Goal: Task Accomplishment & Management: Manage account settings

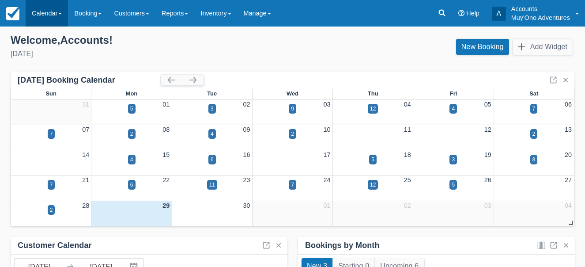
click at [62, 15] on span at bounding box center [60, 14] width 4 height 2
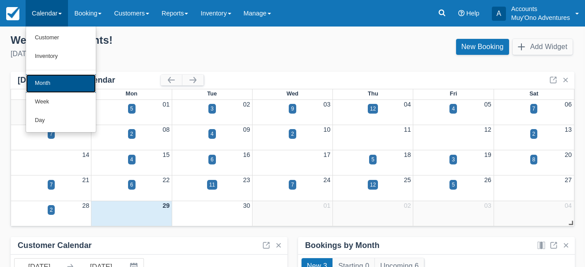
click at [61, 81] on link "Month" at bounding box center [61, 83] width 70 height 19
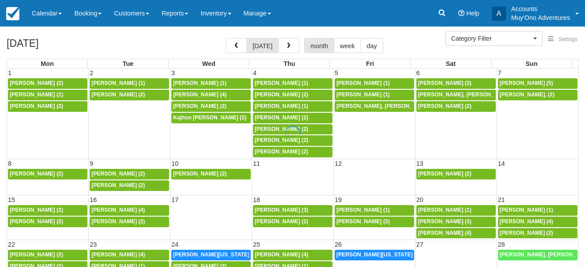
select select
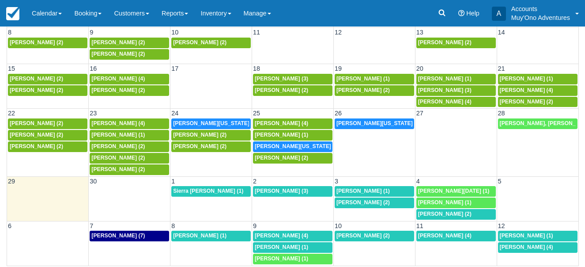
scroll to position [132, 0]
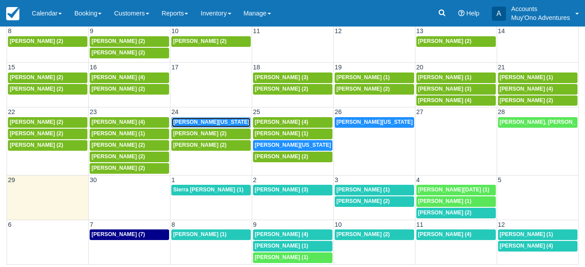
click at [205, 122] on span "Ashley Washington (3)" at bounding box center [215, 122] width 84 height 6
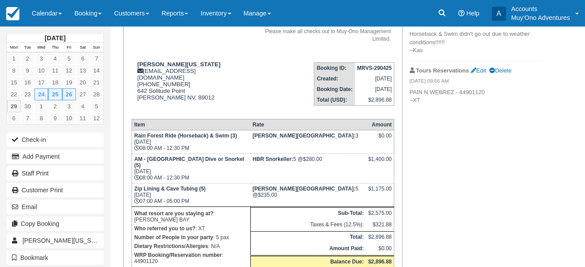
scroll to position [44, 0]
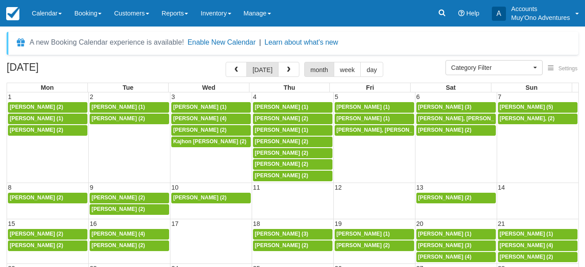
select select
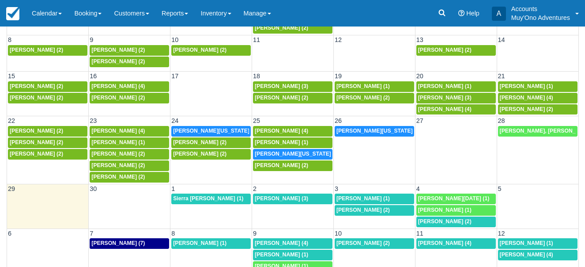
scroll to position [132, 0]
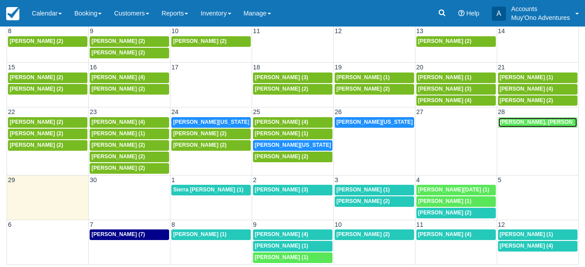
click at [516, 121] on span "Stephanie Hernandez, Stephany Vidales (2)" at bounding box center [551, 122] width 102 height 6
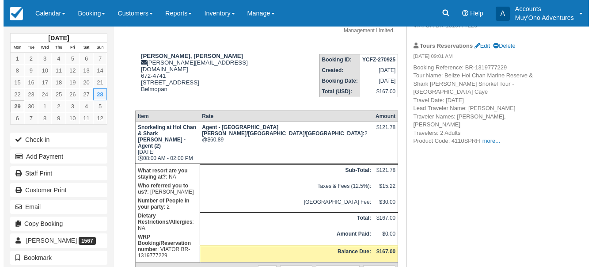
scroll to position [138, 0]
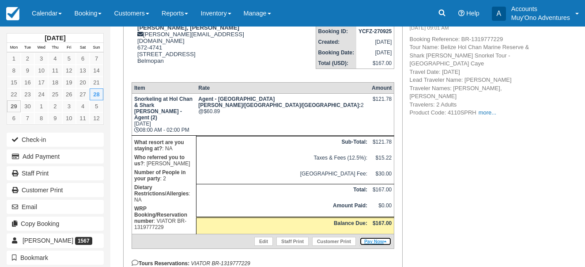
click at [378, 237] on link "Pay Now" at bounding box center [375, 241] width 32 height 9
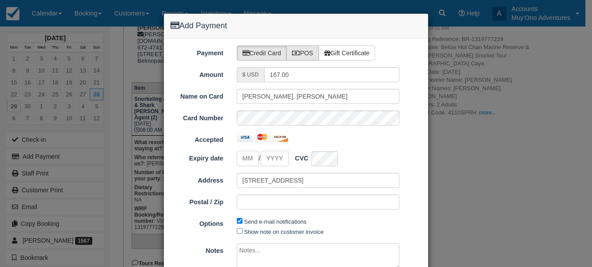
click at [313, 50] on label "POS" at bounding box center [302, 52] width 33 height 15
radio input "true"
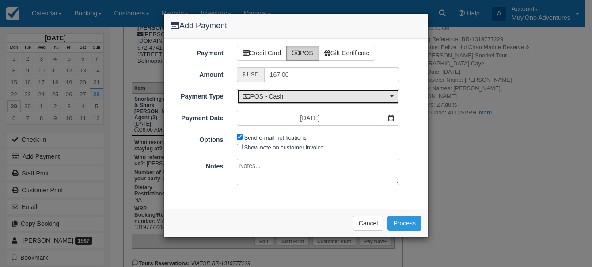
click at [392, 98] on button "POS - Cash" at bounding box center [318, 96] width 163 height 15
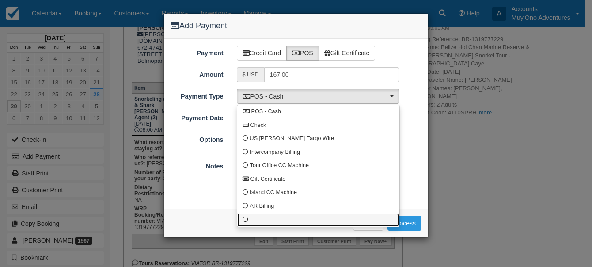
click at [246, 219] on span at bounding box center [245, 220] width 6 height 6
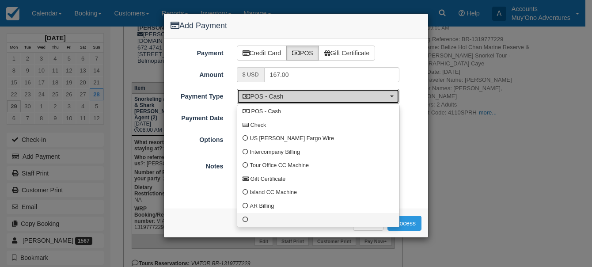
select select "custom10"
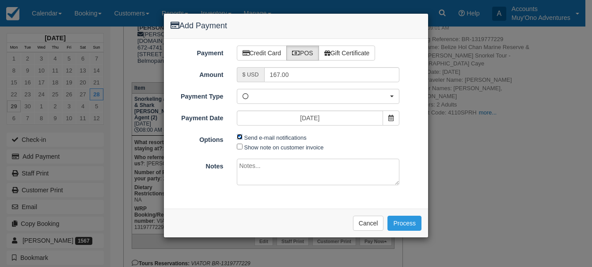
click at [240, 135] on input "Send e-mail notifications" at bounding box center [240, 137] width 6 height 6
checkbox input "false"
click at [249, 174] on textarea at bounding box center [318, 172] width 163 height 26
type textarea "Viator has been invoiced #14440"
click at [408, 226] on button "Process" at bounding box center [404, 222] width 34 height 15
